Goal: Information Seeking & Learning: Find specific page/section

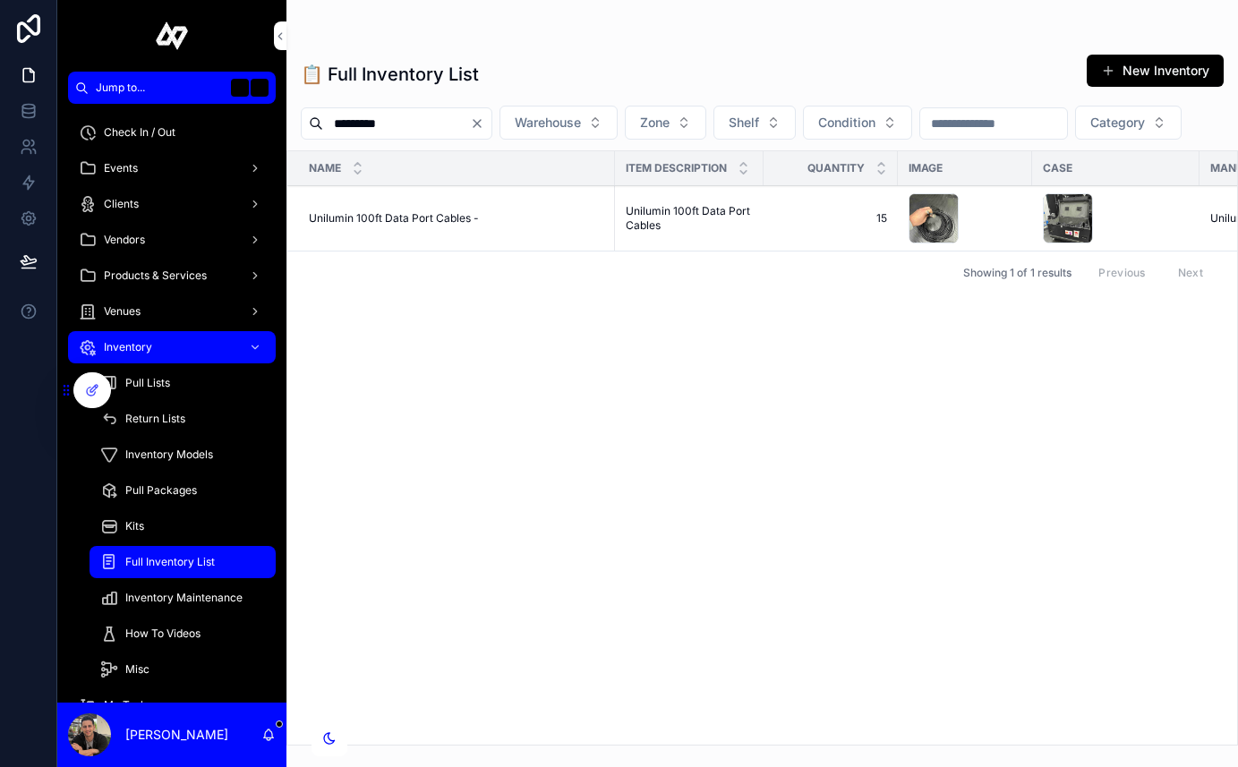
click at [484, 118] on icon "Clear" at bounding box center [477, 123] width 14 height 14
click at [456, 123] on input "scrollable content" at bounding box center [396, 123] width 147 height 25
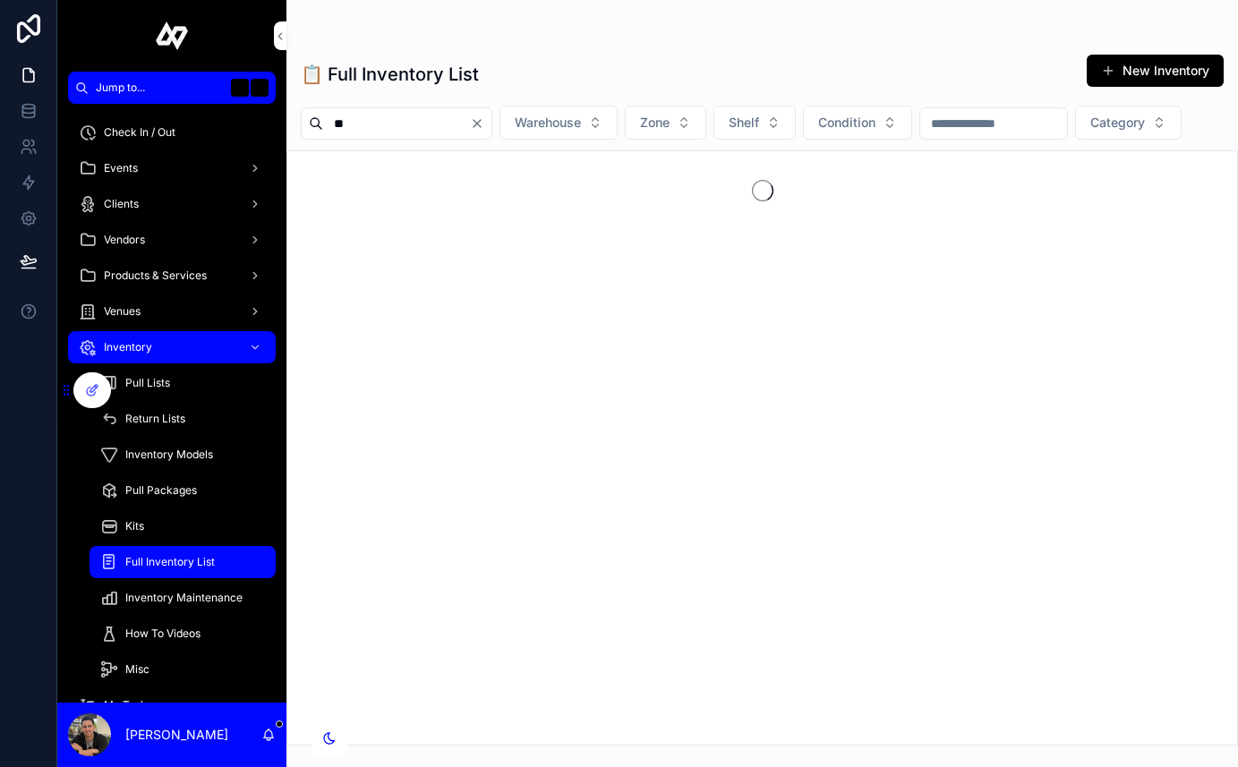
type input "**"
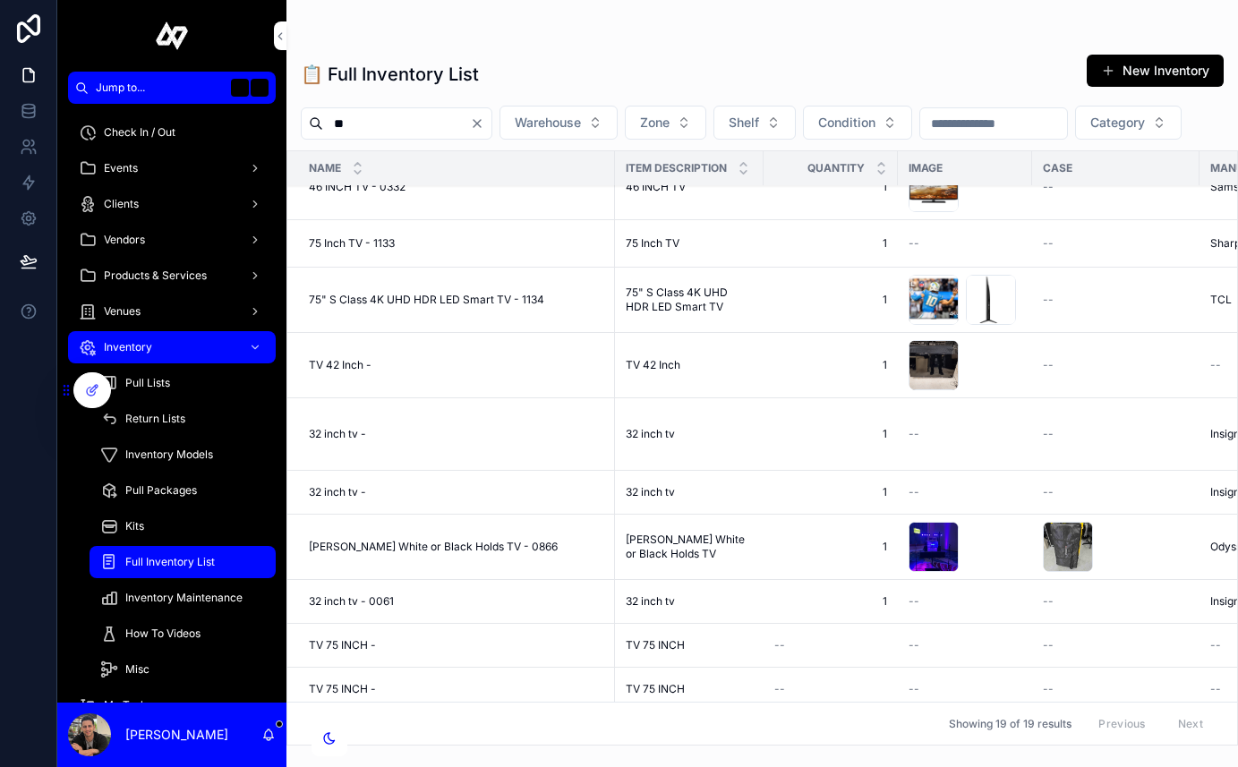
scroll to position [165, 0]
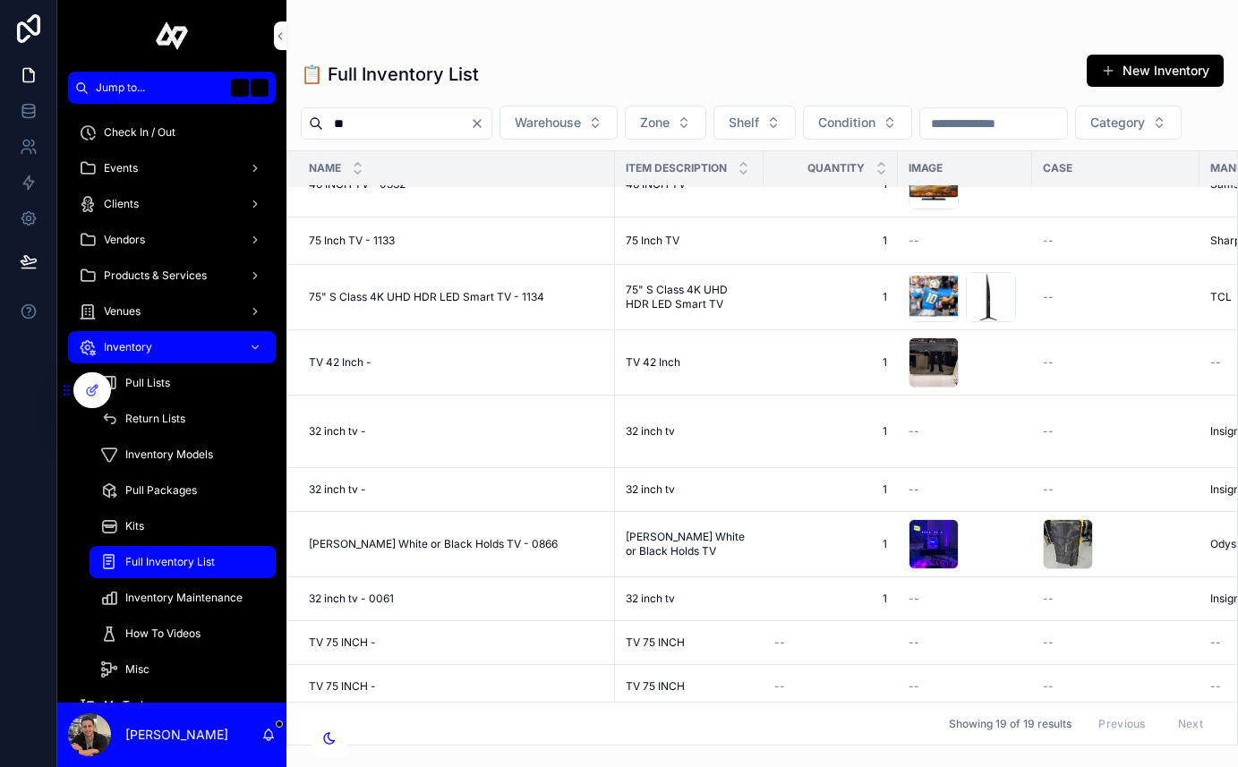
click at [163, 445] on div "Inventory Models" at bounding box center [182, 454] width 165 height 29
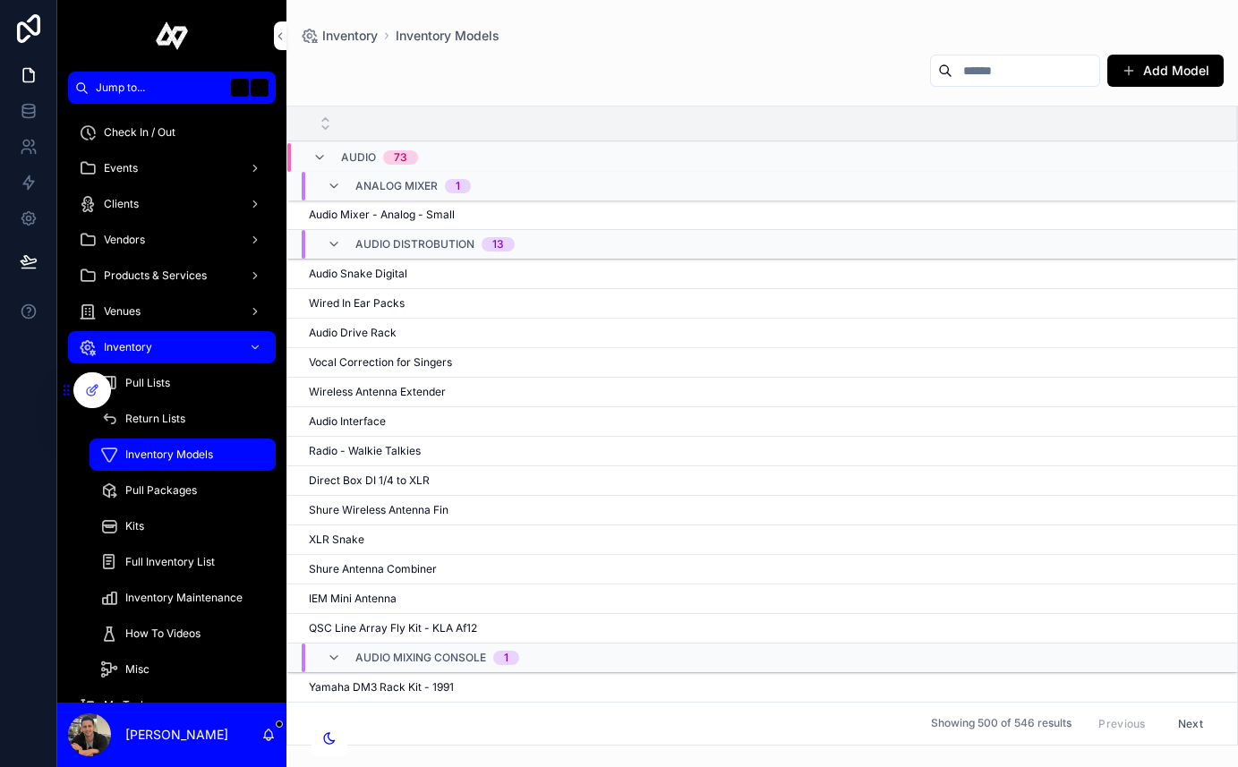
click at [1011, 69] on input "scrollable content" at bounding box center [1025, 70] width 147 height 25
type input "**"
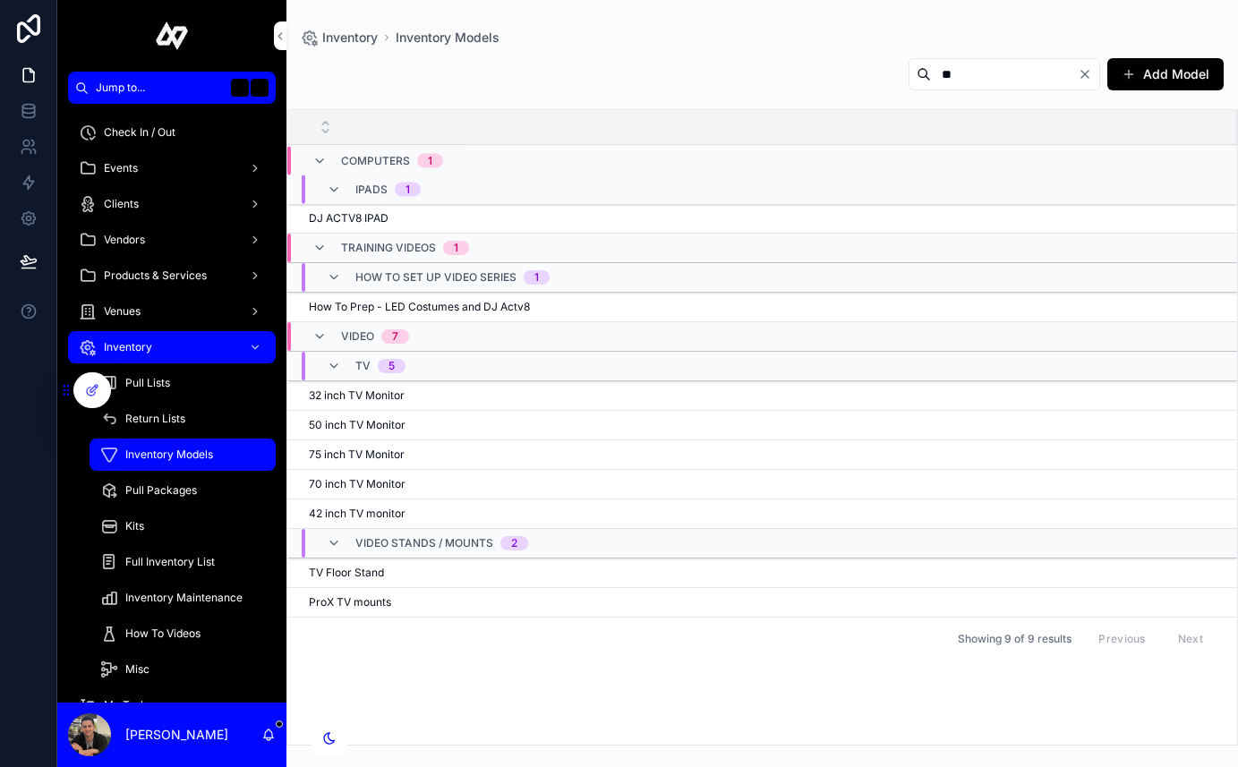
click at [421, 424] on div "50 inch TV Monitor 50 inch TV Monitor" at bounding box center [762, 425] width 906 height 14
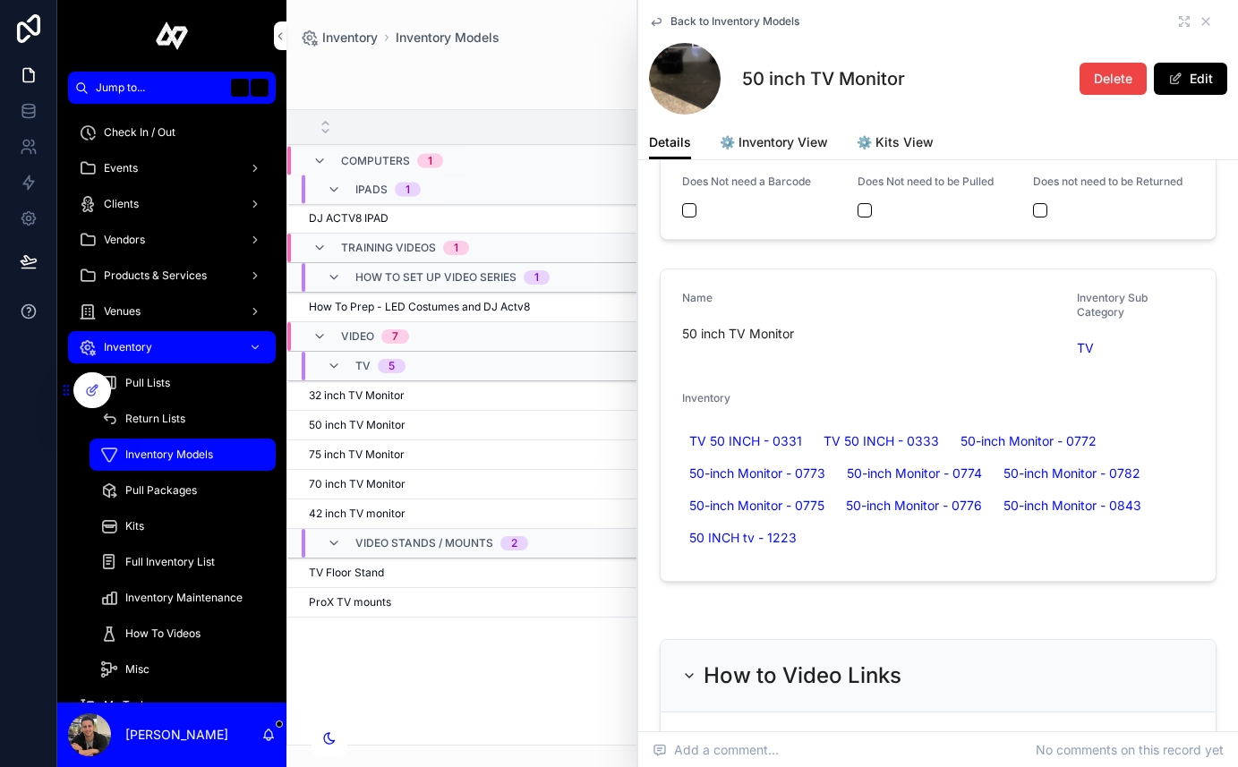
scroll to position [229, 0]
click at [387, 514] on span "42 inch TV monitor" at bounding box center [357, 513] width 97 height 14
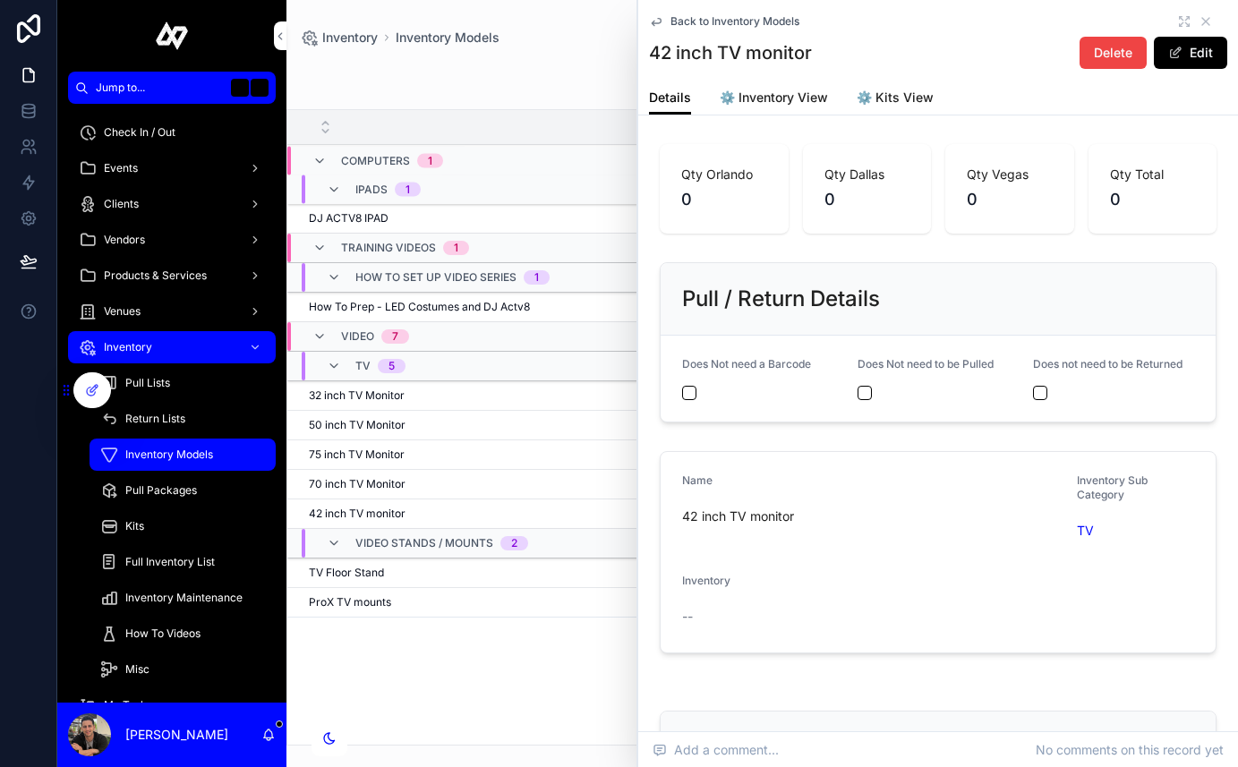
click at [407, 456] on div "75 inch TV Monitor 75 inch TV Monitor" at bounding box center [762, 454] width 906 height 14
click at [389, 391] on span "32 inch TV Monitor" at bounding box center [357, 395] width 96 height 14
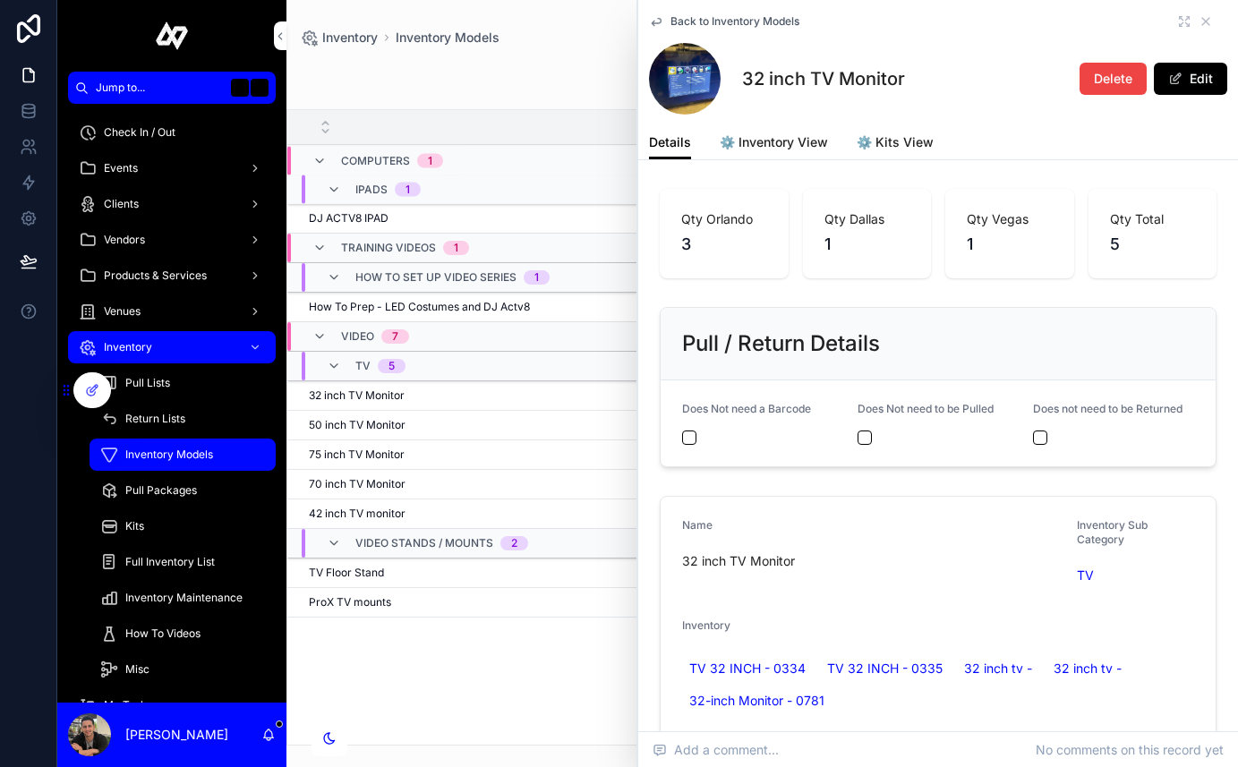
click at [359, 425] on span "50 inch TV Monitor" at bounding box center [357, 425] width 97 height 14
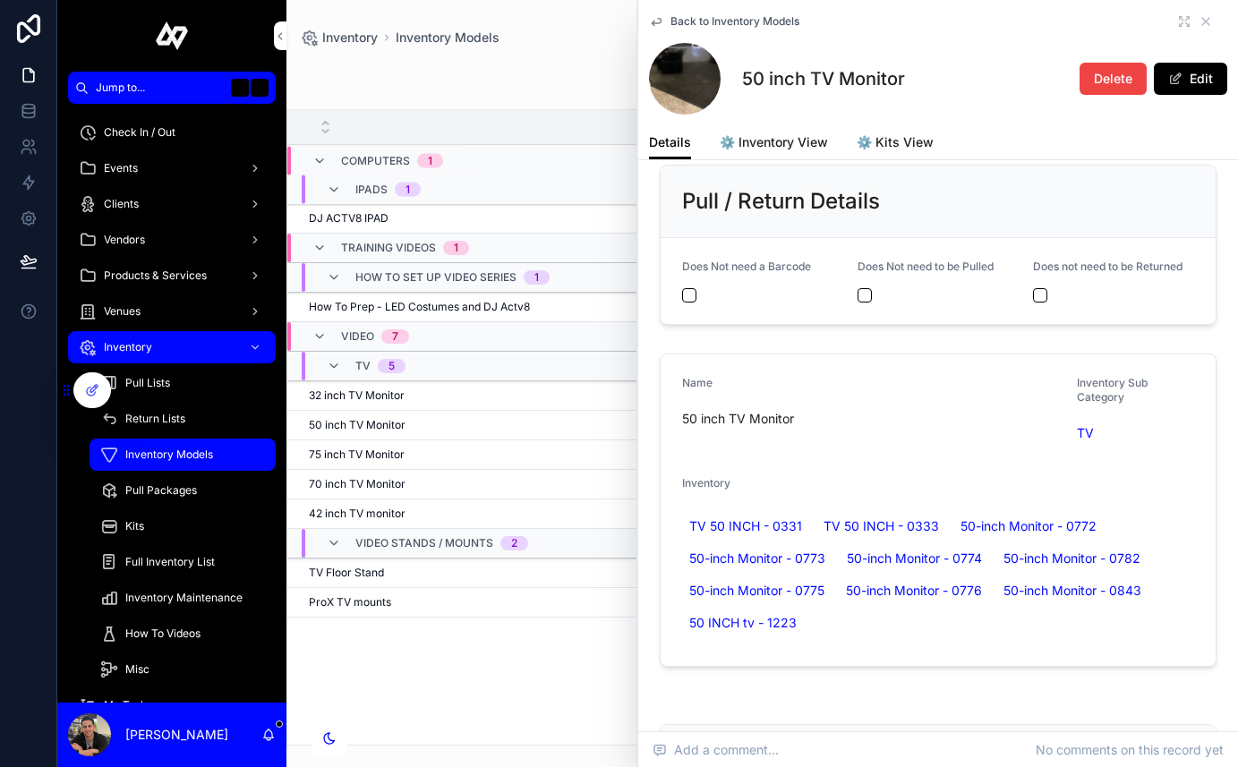
scroll to position [174, 0]
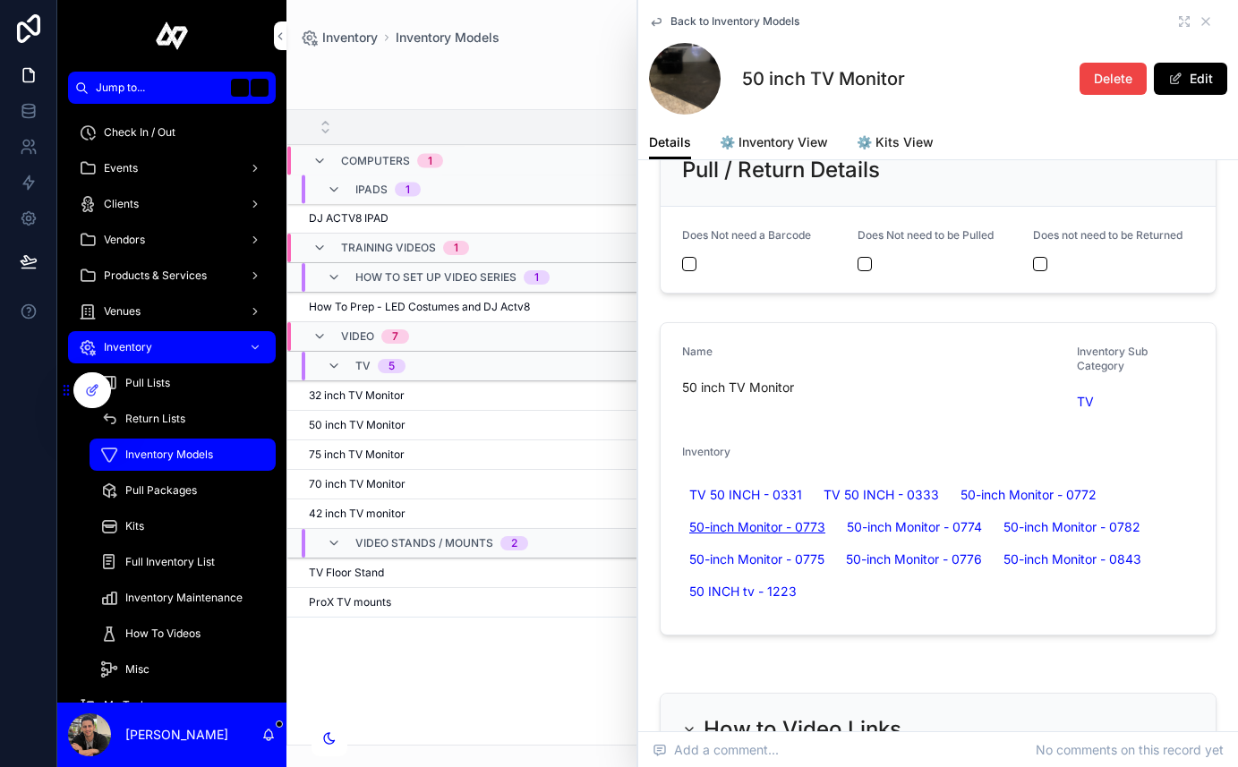
click at [768, 521] on span "50-inch Monitor - 0773" at bounding box center [757, 527] width 136 height 18
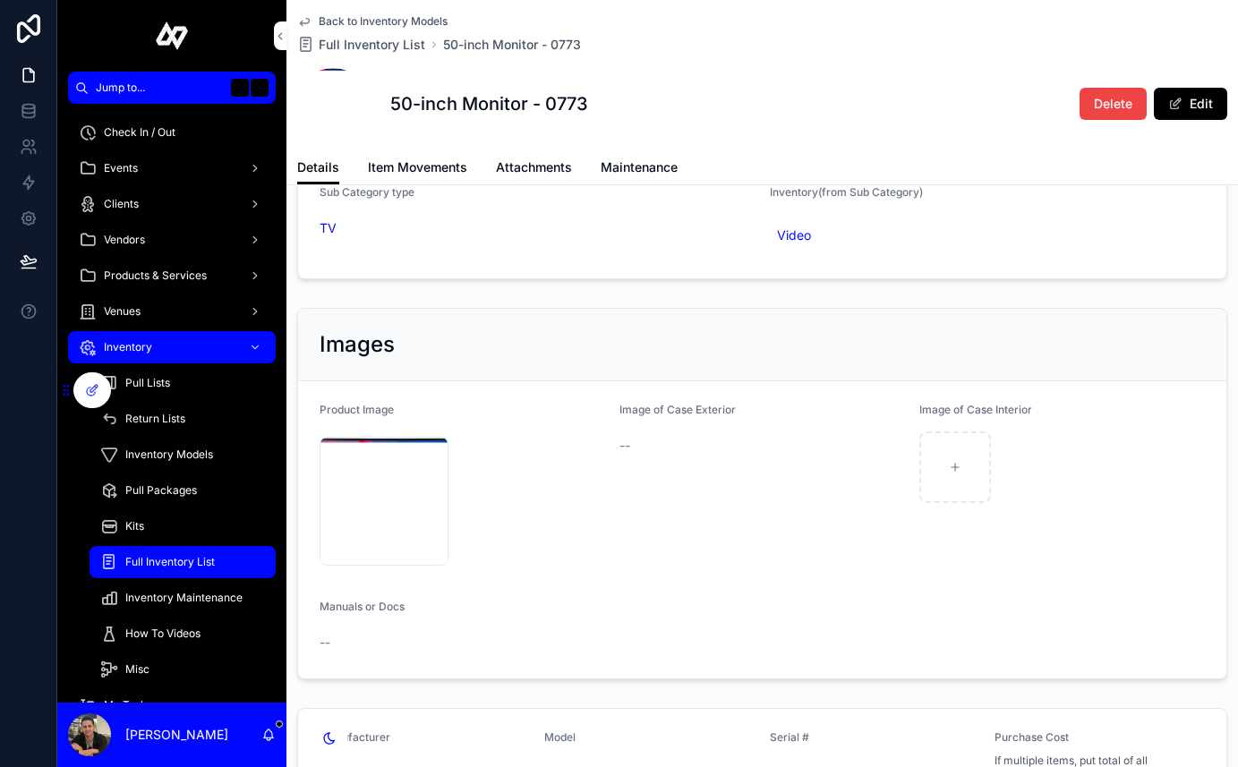
scroll to position [799, 0]
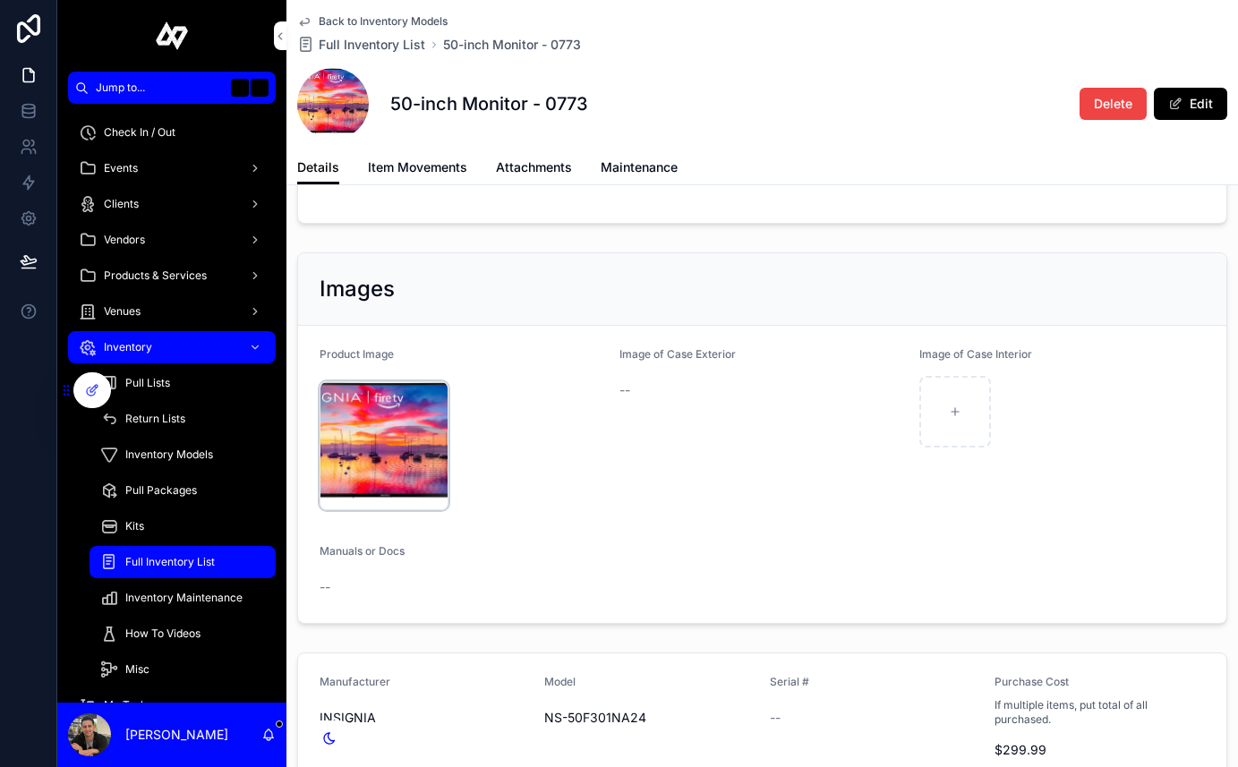
click at [384, 465] on div "Screenshot-2024-10-14-at-1.20.12-PM .png" at bounding box center [383, 445] width 129 height 129
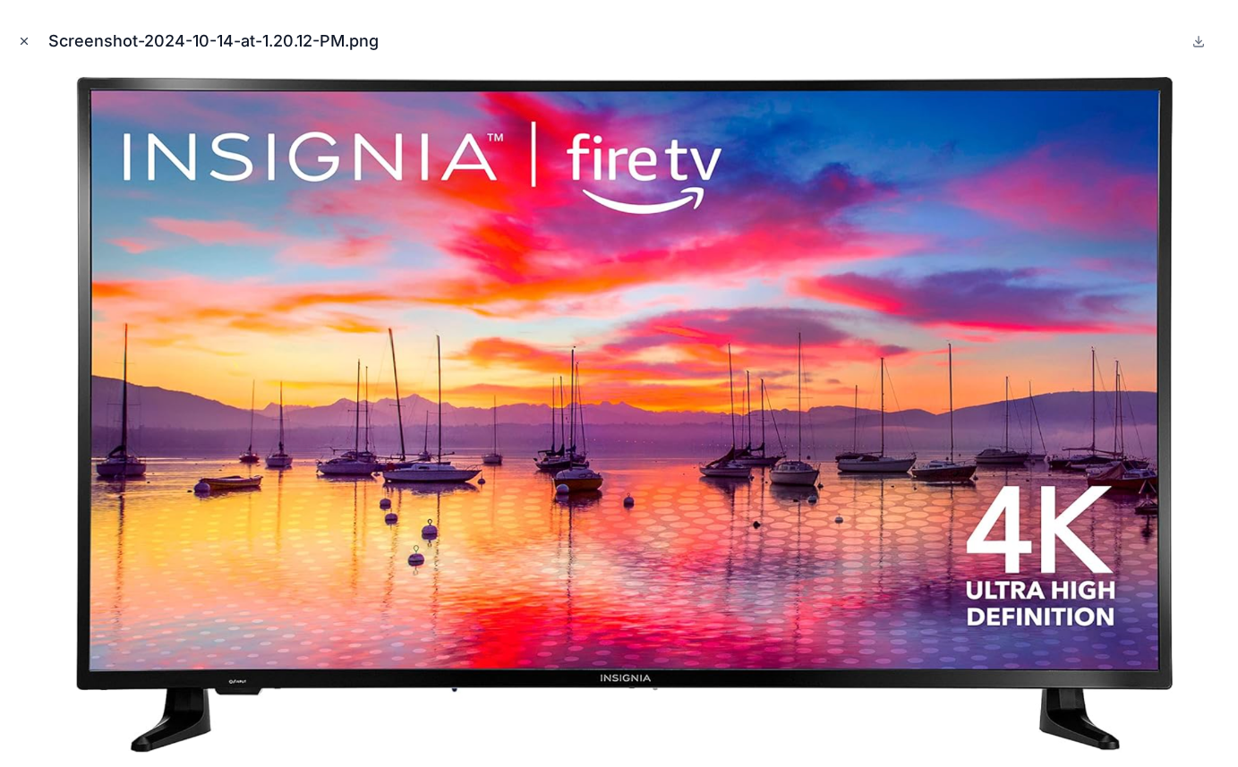
click at [21, 35] on icon "Close modal" at bounding box center [24, 41] width 13 height 13
